Goal: Transaction & Acquisition: Purchase product/service

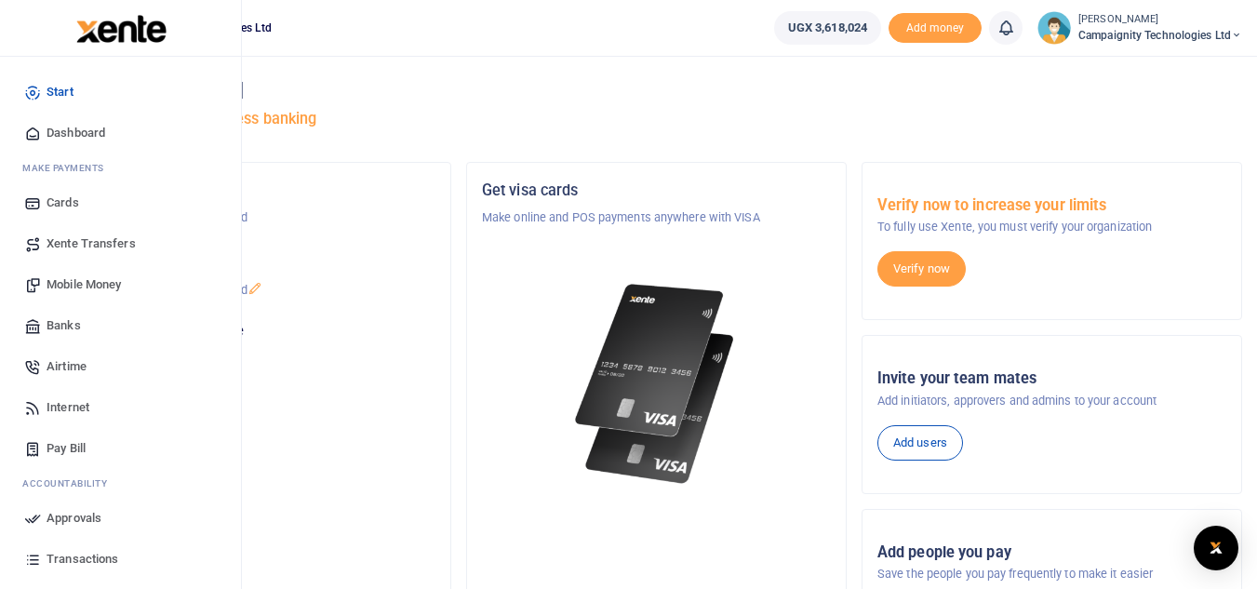
click at [80, 292] on span "Mobile Money" at bounding box center [84, 284] width 74 height 19
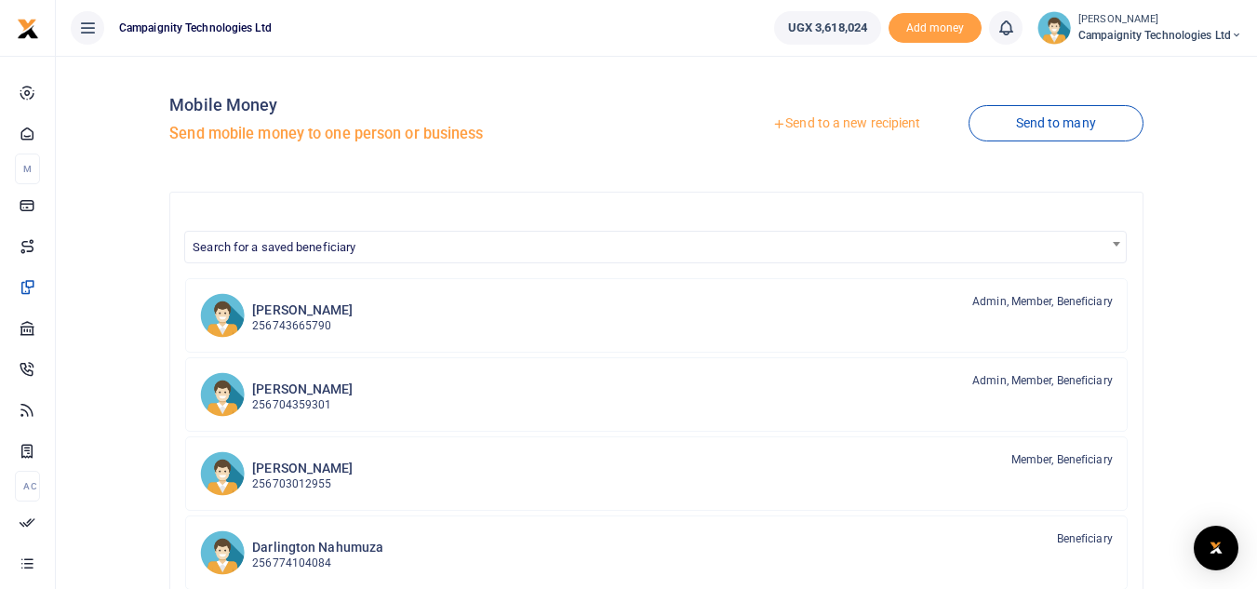
click at [861, 120] on link "Send to a new recipient" at bounding box center [846, 124] width 243 height 34
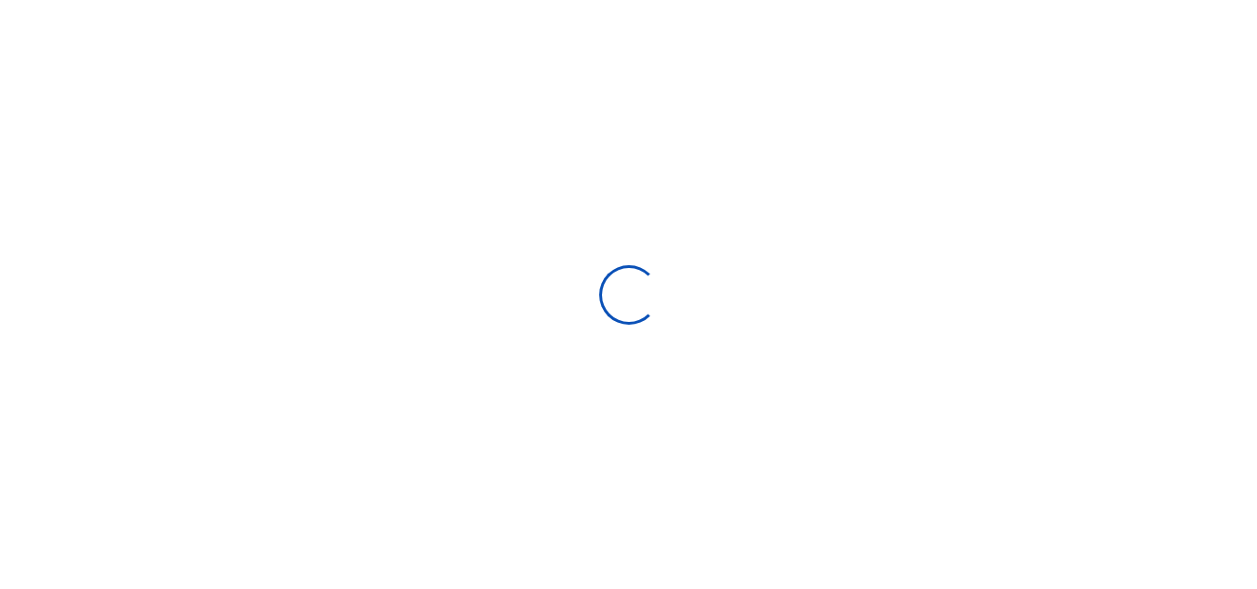
select select
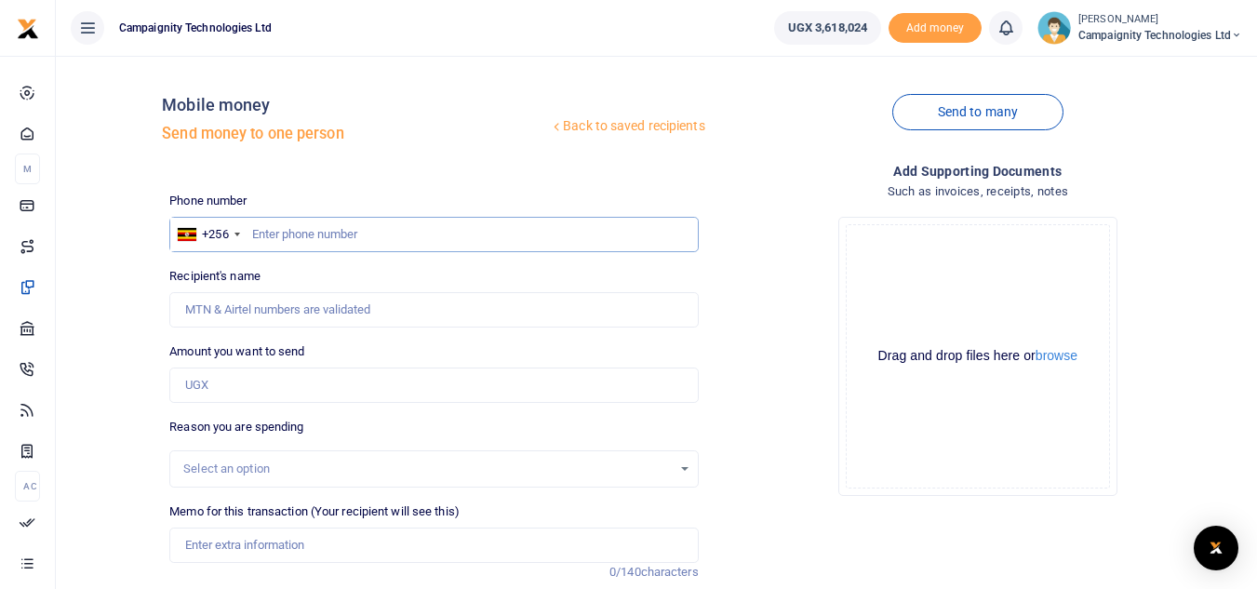
click at [463, 248] on input "text" at bounding box center [433, 234] width 529 height 35
paste input "740 013303"
click at [279, 232] on input "740 013303" at bounding box center [433, 234] width 529 height 35
type input "740013303"
click at [252, 395] on input "Amount you want to send" at bounding box center [433, 385] width 529 height 35
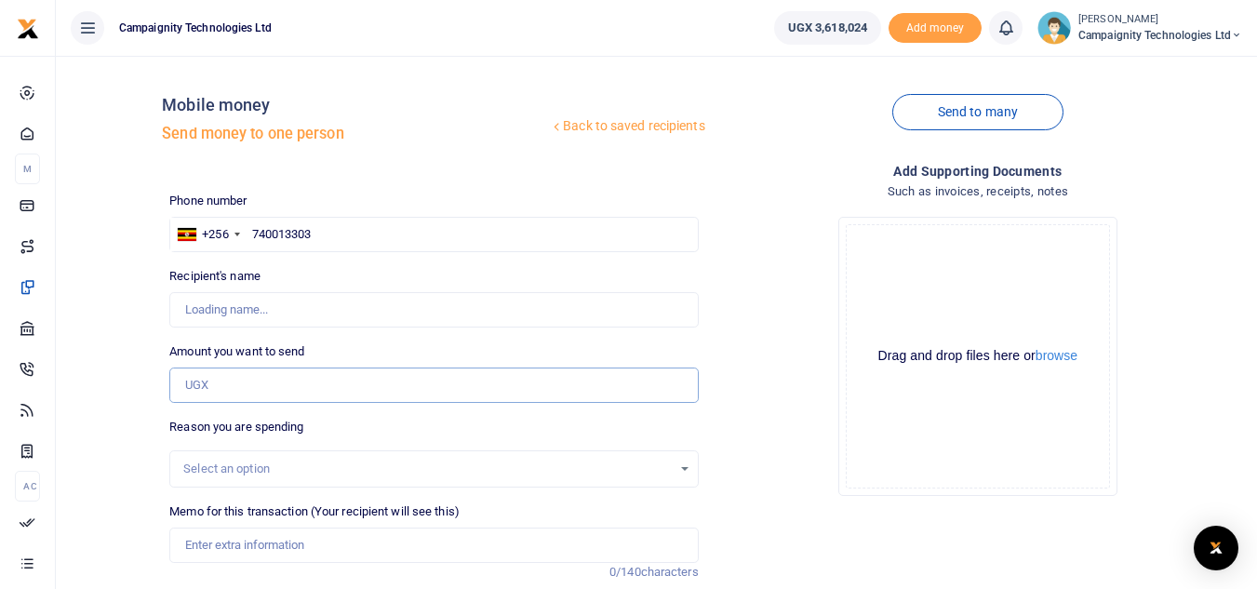
type input "Campaignity Ltd"
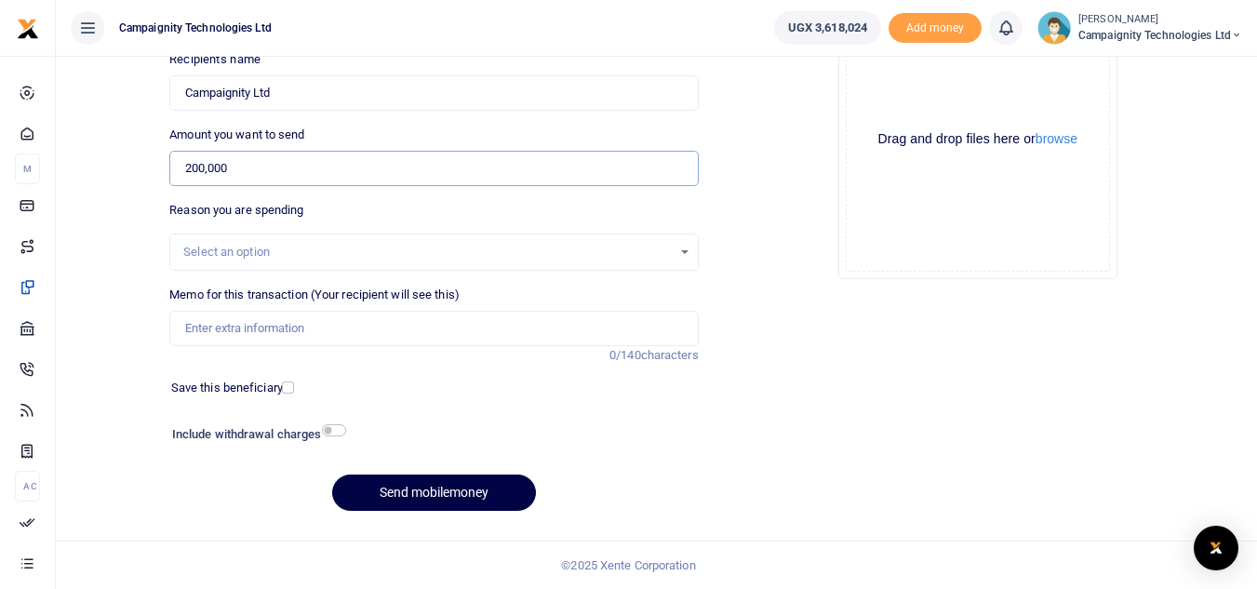
type input "200,000"
click at [360, 334] on input "Memo for this transaction (Your recipient will see this)" at bounding box center [433, 328] width 529 height 35
type input "sent to airtel campaignity line for mm transactions"
click at [435, 499] on button "Send mobilemoney" at bounding box center [434, 493] width 204 height 36
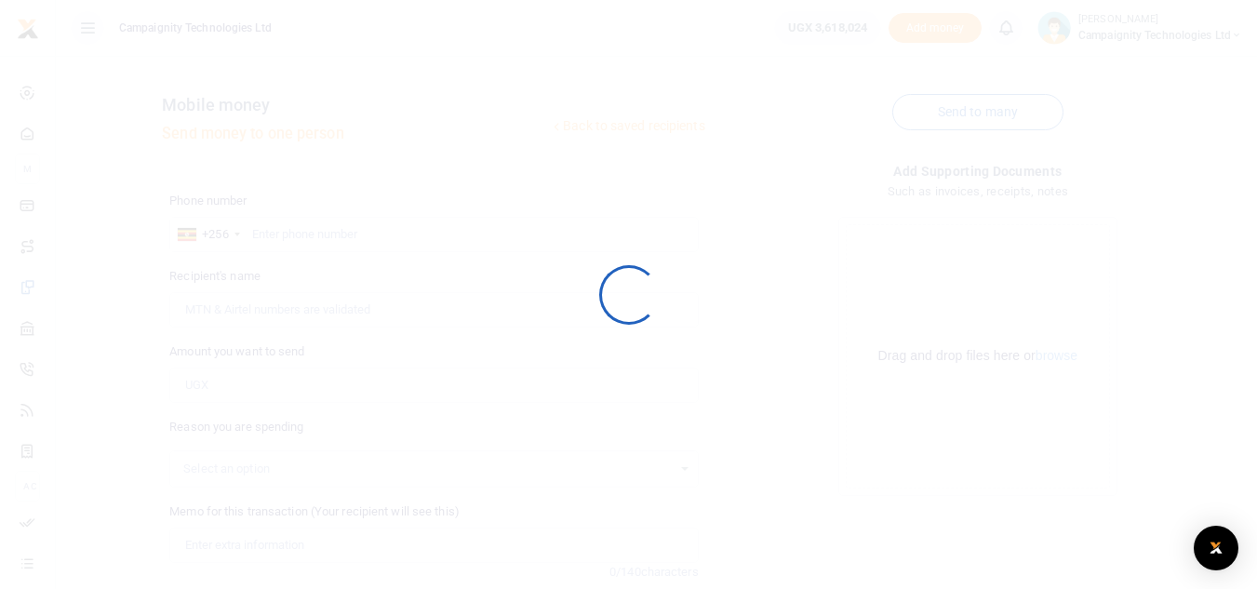
scroll to position [217, 0]
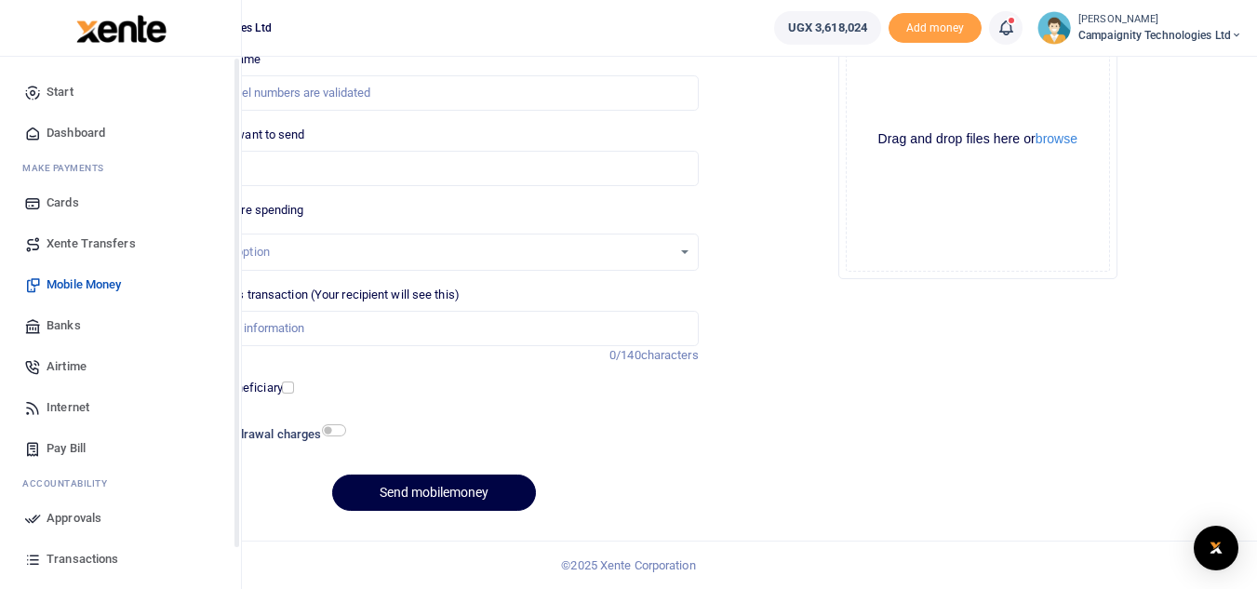
click at [28, 519] on ul "Start Dashboard M ake Payments Cards Xente Transfers Mobile Money Banks Airtime…" at bounding box center [120, 381] width 211 height 619
click at [51, 516] on span "Approvals" at bounding box center [74, 518] width 55 height 19
click at [71, 518] on span "Approvals" at bounding box center [74, 518] width 55 height 19
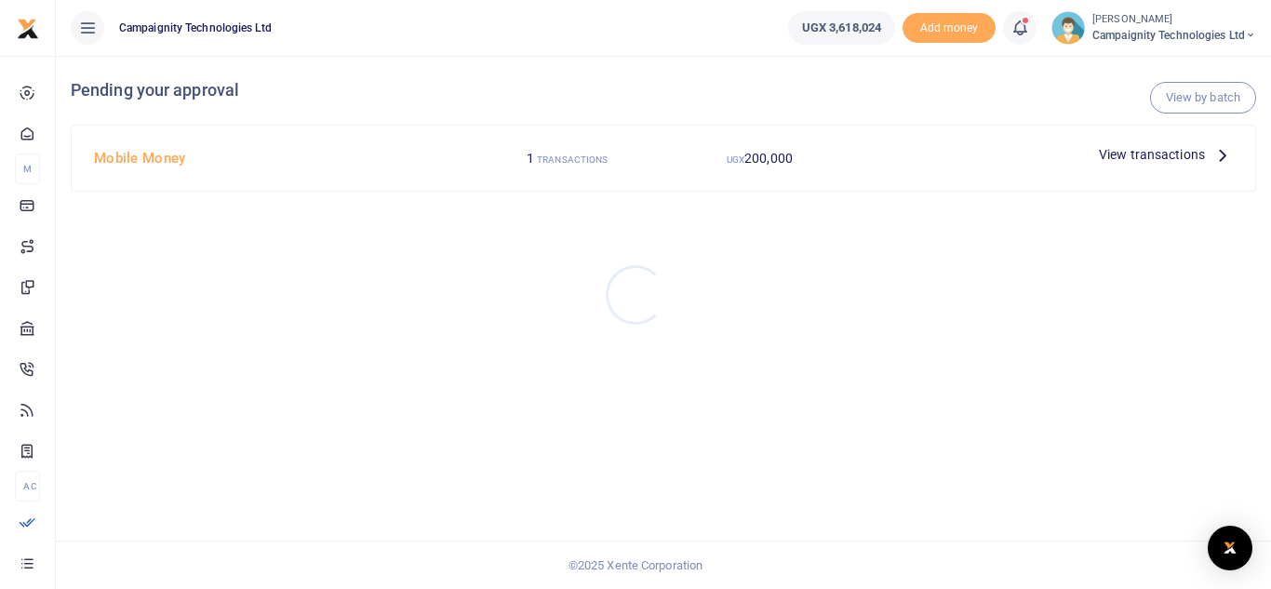
click at [1146, 157] on div at bounding box center [635, 294] width 1271 height 589
click at [1146, 157] on span "View transactions" at bounding box center [1152, 154] width 106 height 20
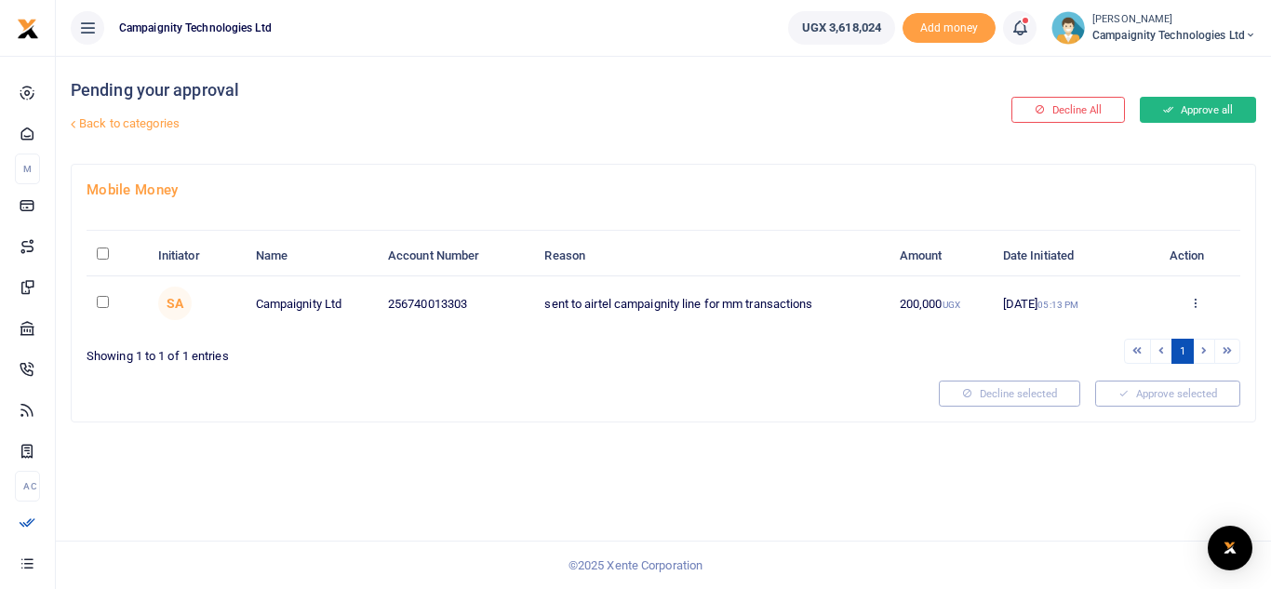
click at [1184, 109] on button "Approve all" at bounding box center [1198, 110] width 116 height 26
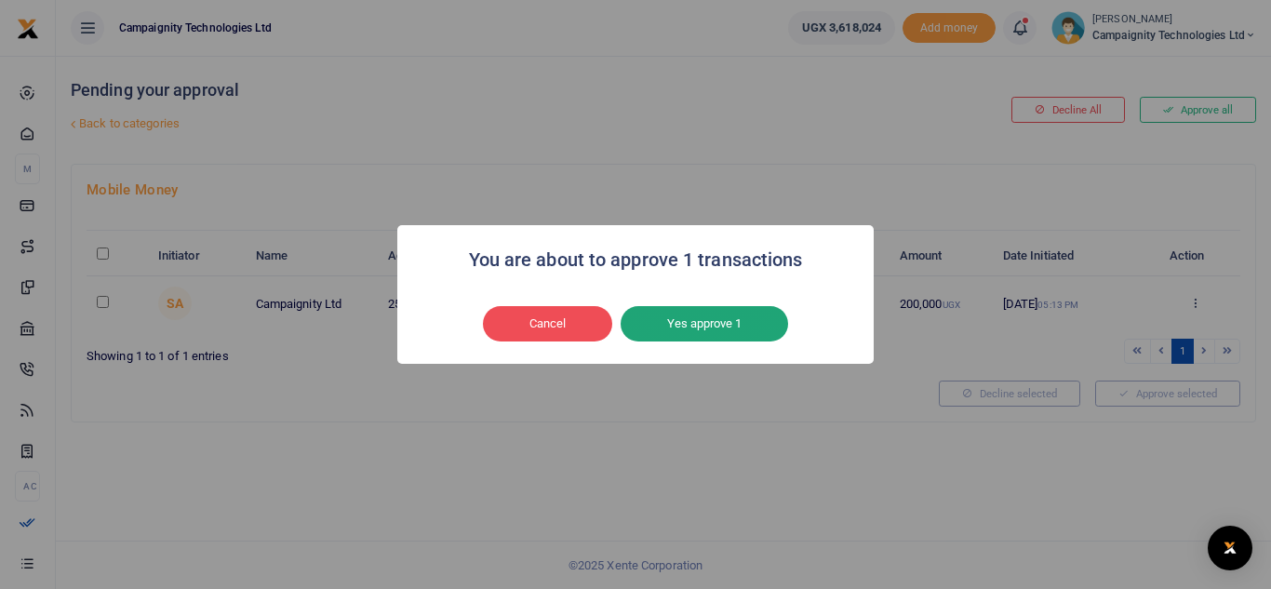
click at [741, 311] on button "Yes approve 1" at bounding box center [705, 323] width 168 height 35
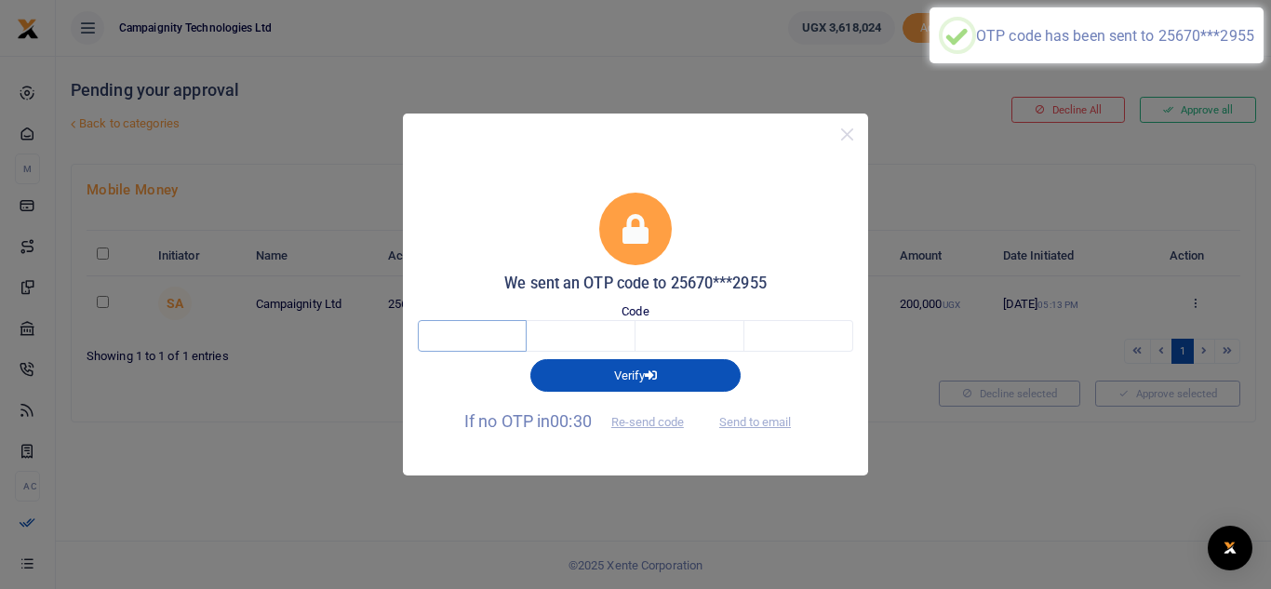
click at [502, 326] on input "text" at bounding box center [472, 336] width 109 height 32
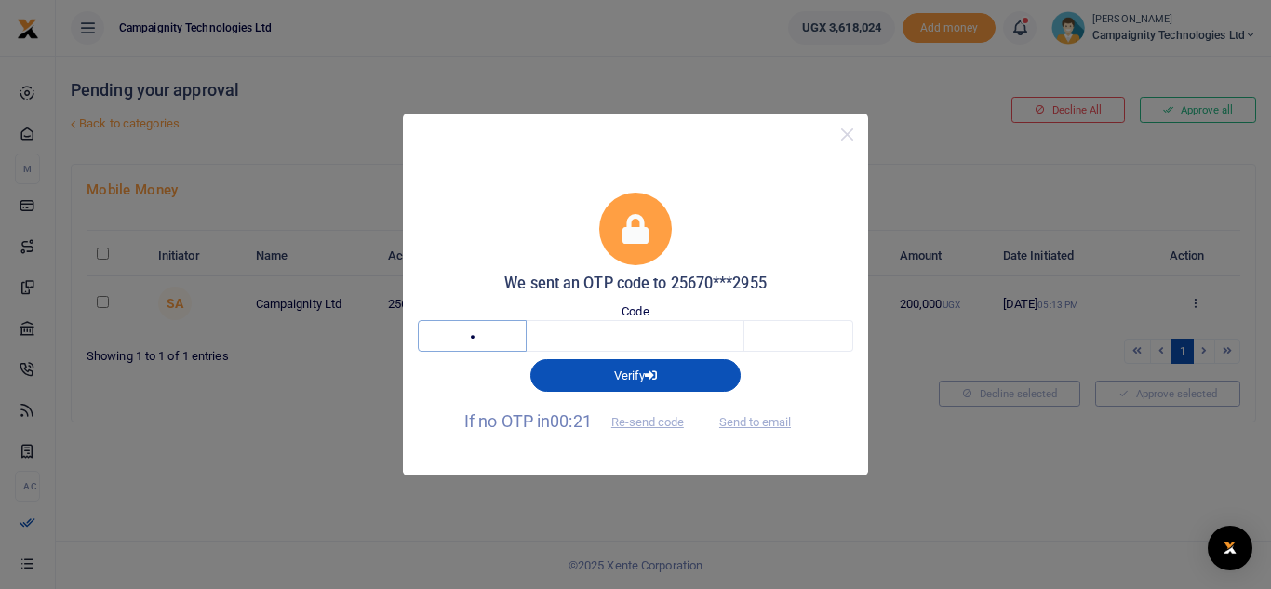
type input "8"
type input "2"
type input "9"
type input "4"
